Goal: Find specific page/section: Find specific page/section

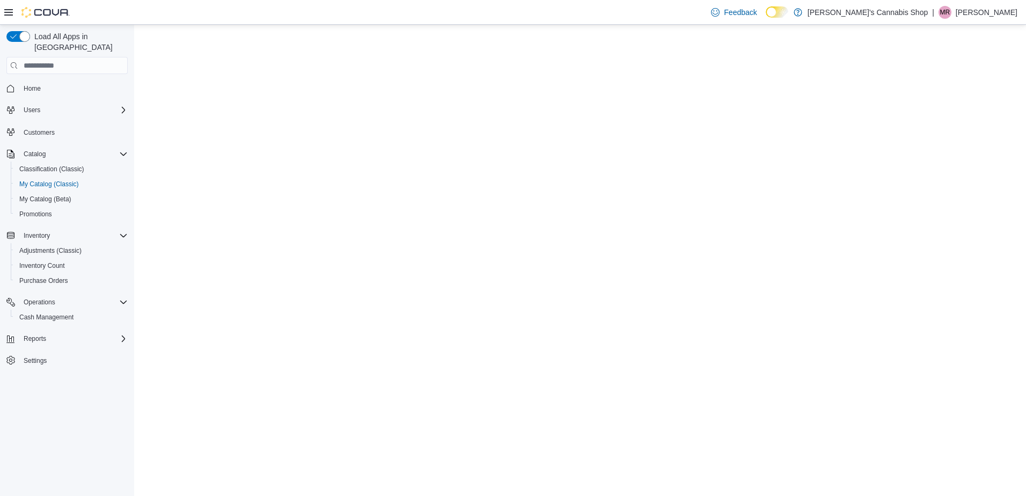
select select "**********"
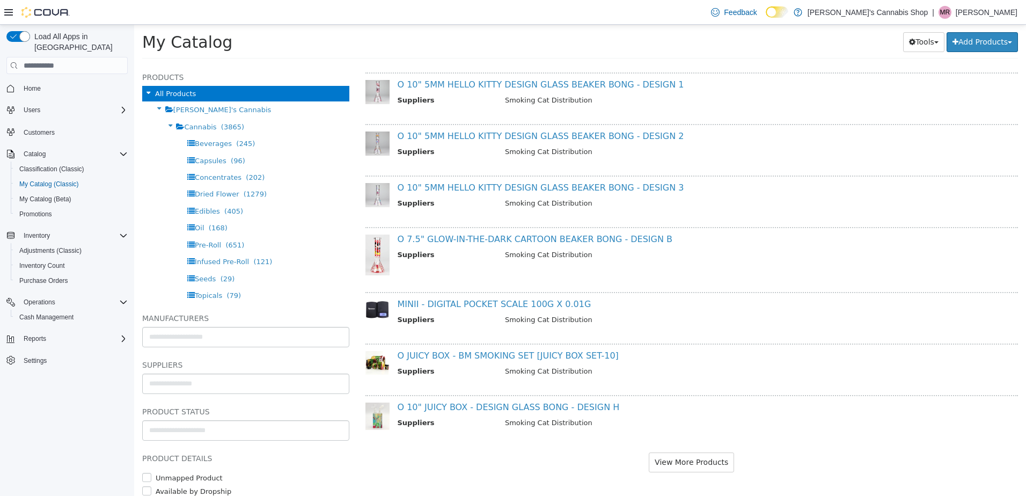
scroll to position [759, 0]
click at [531, 354] on link "O JUICY BOX - BM SMOKING SET [JUICY BOX SET-10]" at bounding box center [508, 354] width 221 height 10
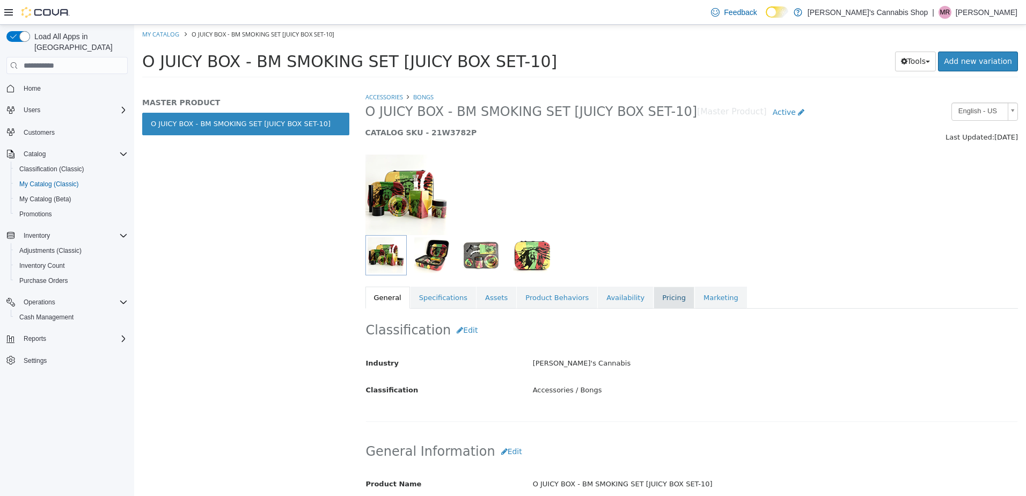
click at [654, 293] on link "Pricing" at bounding box center [674, 298] width 41 height 23
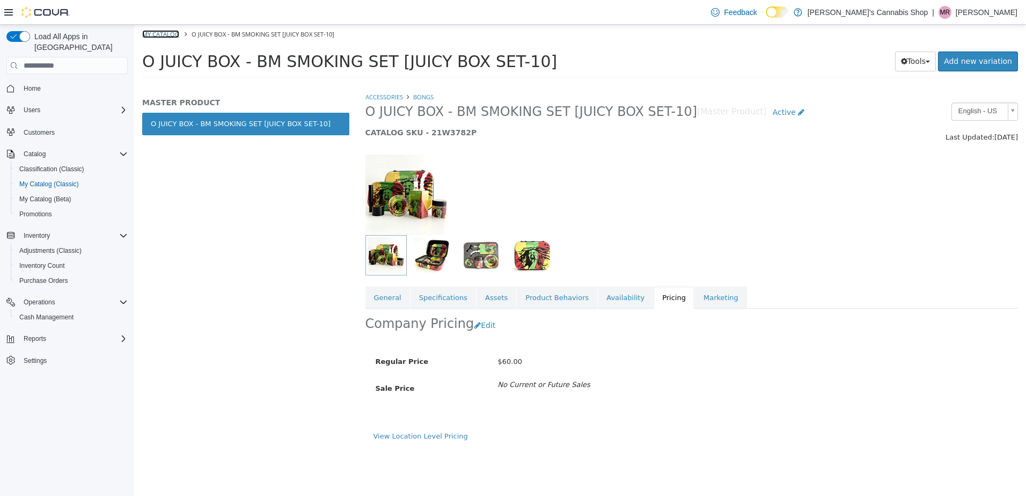
click at [171, 31] on link "My Catalog" at bounding box center [160, 34] width 37 height 8
select select "**********"
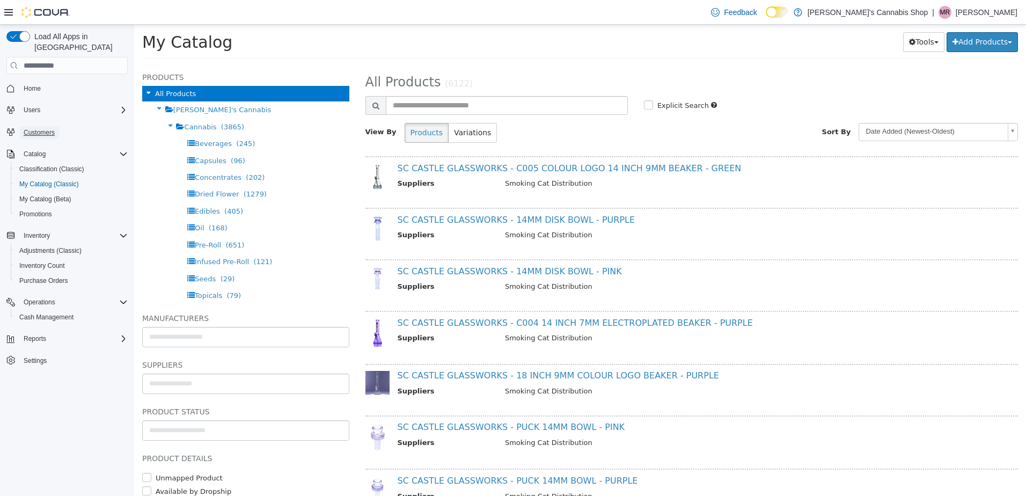
click at [37, 128] on span "Customers" at bounding box center [39, 132] width 31 height 9
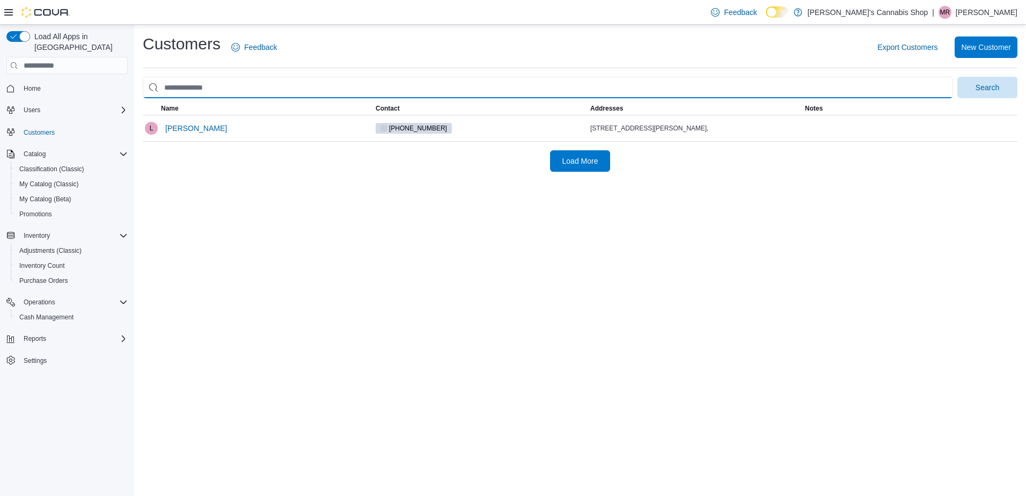
click at [201, 86] on input "search" at bounding box center [548, 87] width 811 height 21
drag, startPoint x: 238, startPoint y: 92, endPoint x: 226, endPoint y: 81, distance: 16.7
click at [223, 79] on input "search" at bounding box center [548, 87] width 811 height 21
click at [222, 81] on input "search" at bounding box center [548, 87] width 811 height 21
click at [212, 84] on input "search" at bounding box center [548, 87] width 811 height 21
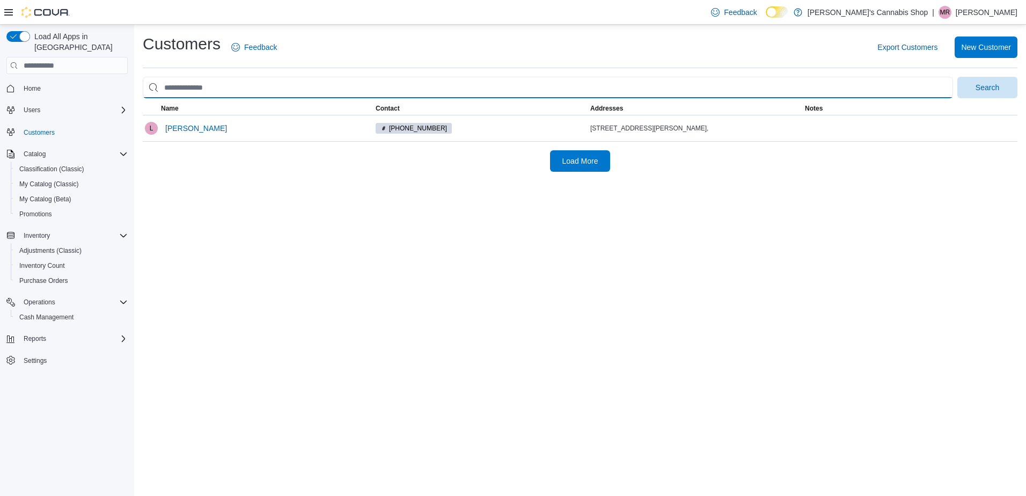
click at [203, 90] on input "search" at bounding box center [548, 87] width 811 height 21
type input "**********"
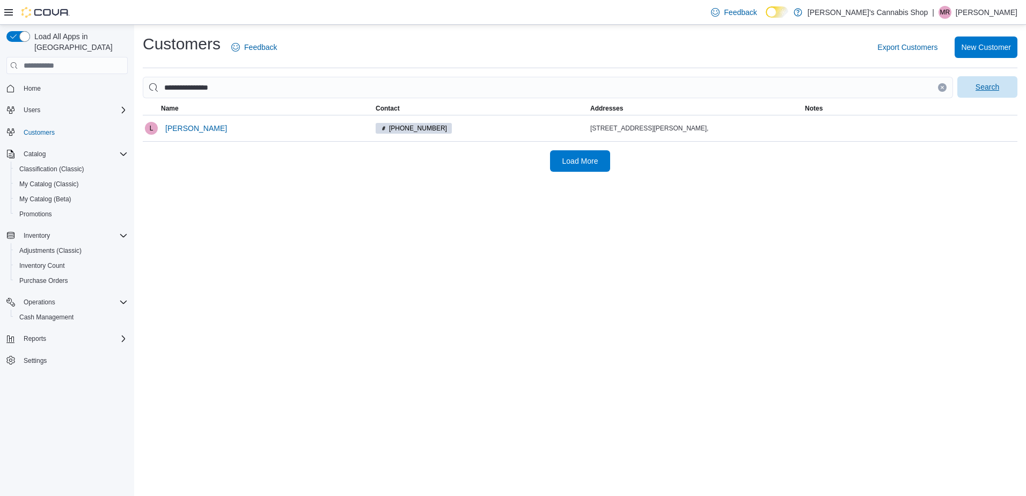
click at [975, 88] on span "Search" at bounding box center [987, 86] width 47 height 21
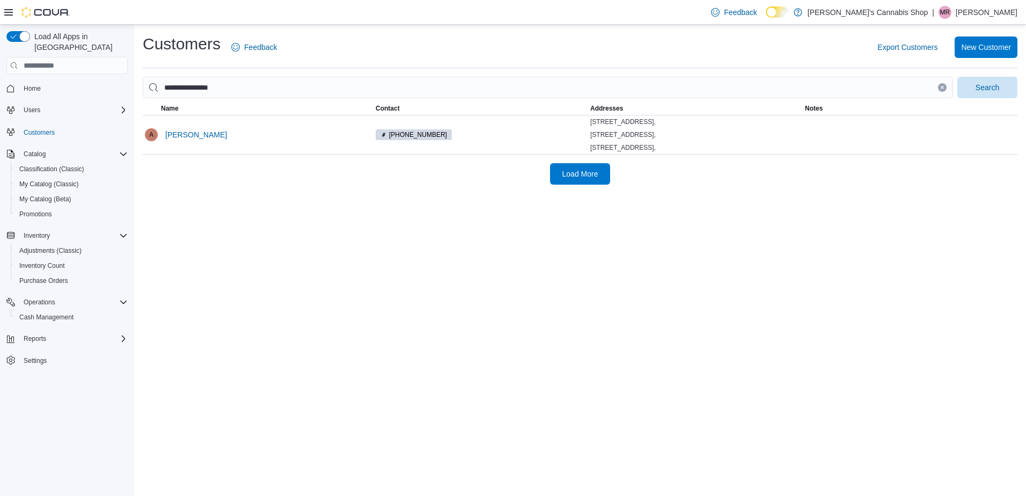
click at [970, 13] on p "[PERSON_NAME]" at bounding box center [987, 12] width 62 height 13
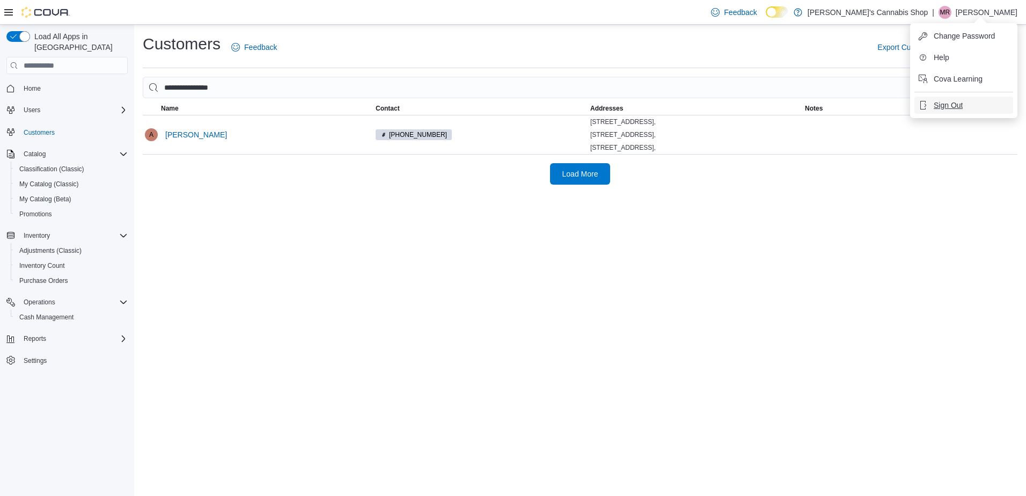
click at [940, 105] on span "Sign Out" at bounding box center [948, 105] width 29 height 11
